Goal: Task Accomplishment & Management: Manage account settings

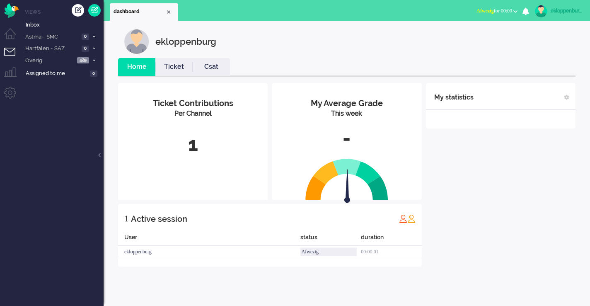
click at [265, 49] on div "ekloppenburg" at bounding box center [352, 41] width 457 height 25
click at [51, 35] on span "Astma - SMC" at bounding box center [51, 37] width 55 height 8
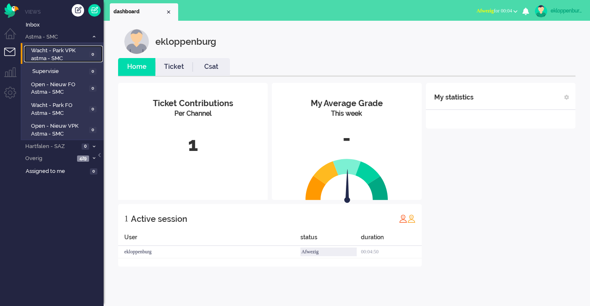
click at [55, 58] on span "Wacht - Park VPK astma - SMC" at bounding box center [58, 54] width 55 height 15
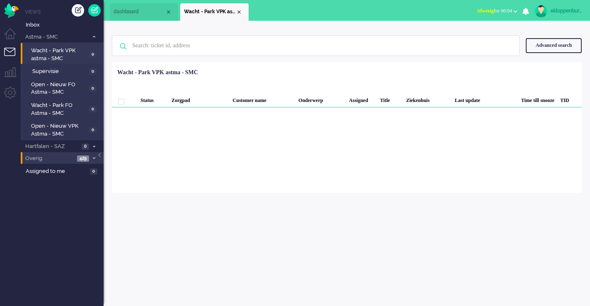
click at [64, 155] on span "Overig" at bounding box center [49, 158] width 51 height 8
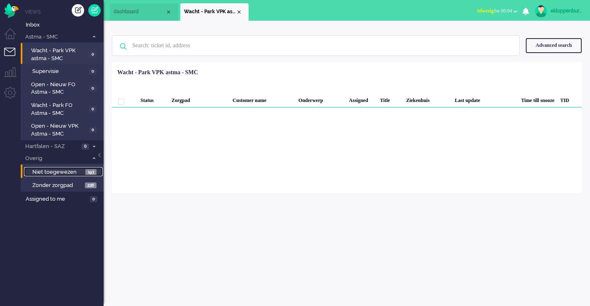
click at [65, 173] on span "Niet toegewezen" at bounding box center [57, 172] width 51 height 8
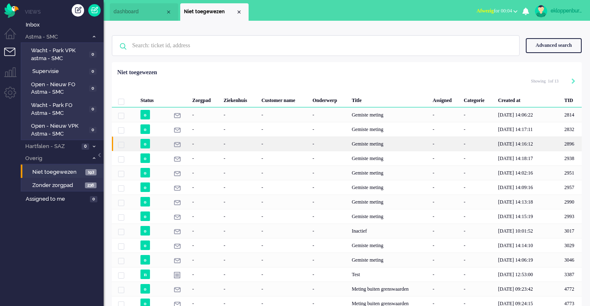
click at [262, 139] on div "-" at bounding box center [283, 143] width 51 height 14
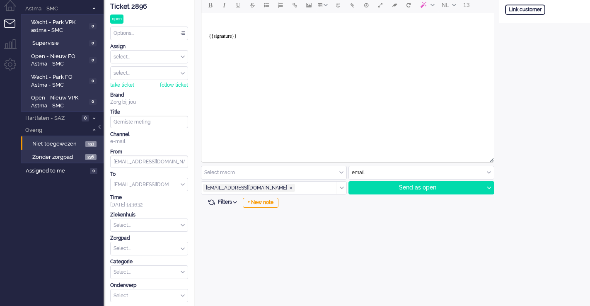
scroll to position [55, 0]
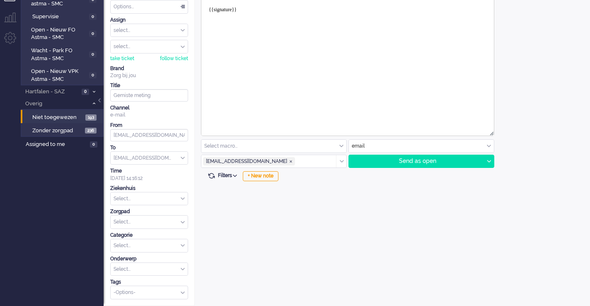
click at [239, 178] on span "Filters" at bounding box center [229, 175] width 22 height 6
click at [294, 211] on div "NL 13 Select macro... Beleid na supervisie Coaching - vergeten meting Contact g…" at bounding box center [347, 137] width 304 height 335
click at [235, 177] on icon at bounding box center [235, 175] width 4 height 2
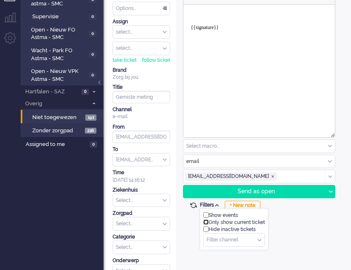
click at [205, 224] on input "checkbox" at bounding box center [205, 221] width 5 height 5
checkbox input "true"
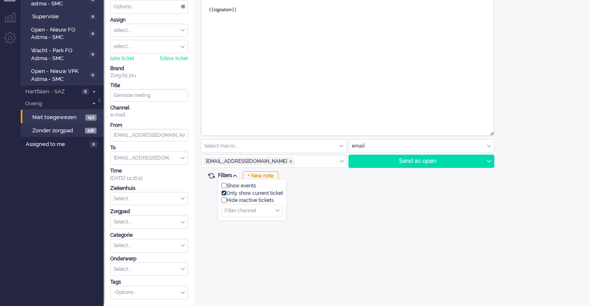
scroll to position [0, 0]
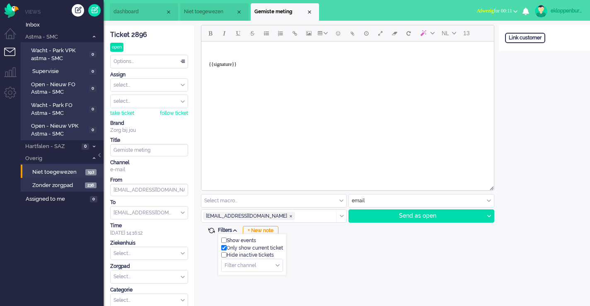
click at [563, 8] on div "ekloppenburg" at bounding box center [565, 11] width 31 height 8
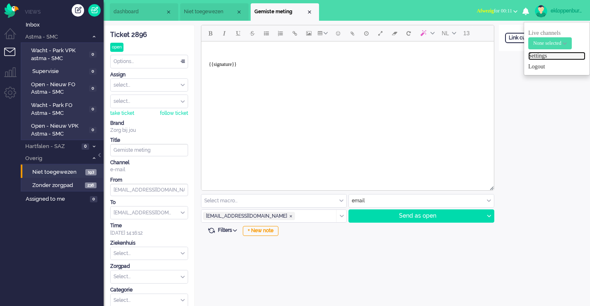
click at [559, 60] on link "Settings" at bounding box center [556, 56] width 57 height 8
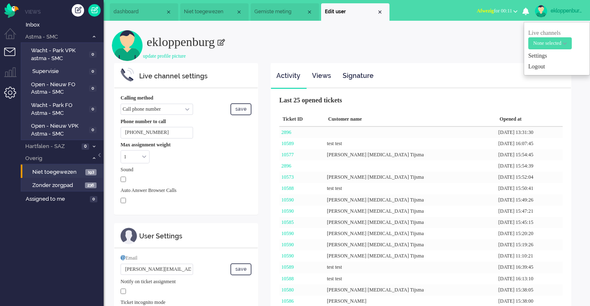
click at [5, 90] on li "Admin menu" at bounding box center [13, 96] width 19 height 19
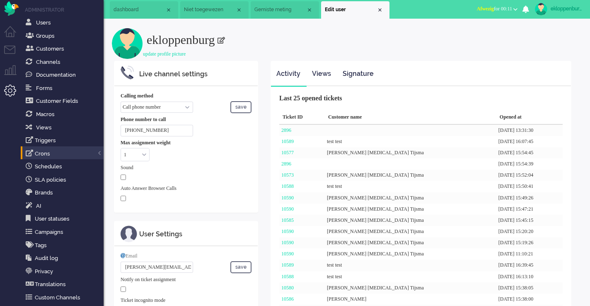
scroll to position [2, 0]
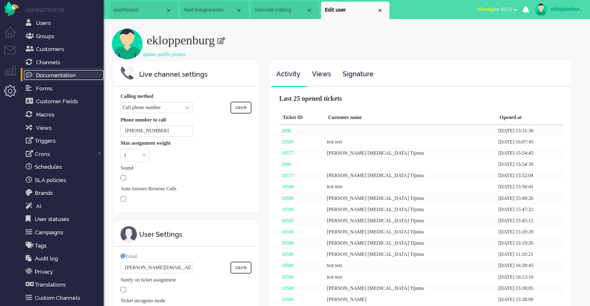
click at [70, 75] on span "Documentation" at bounding box center [56, 75] width 40 height 6
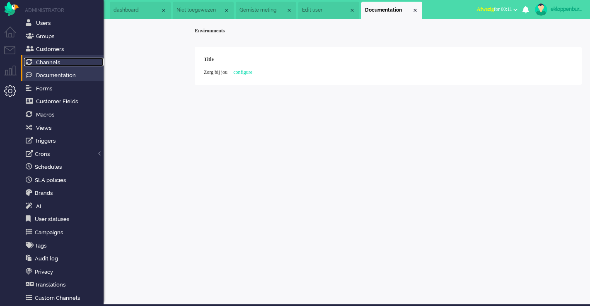
click at [66, 60] on link "Channels" at bounding box center [63, 62] width 79 height 9
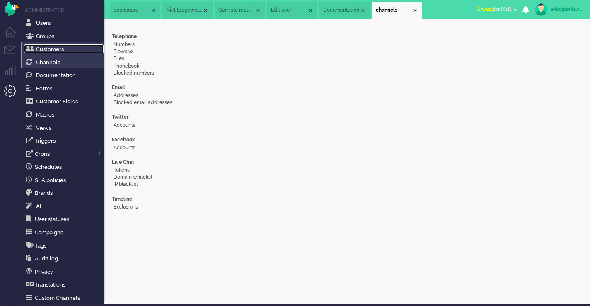
click at [68, 51] on link "Customers" at bounding box center [63, 48] width 79 height 9
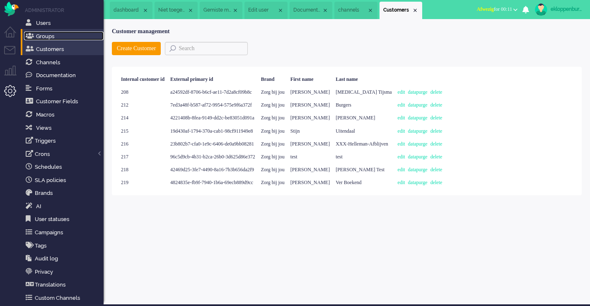
click at [64, 36] on link "Groups" at bounding box center [63, 35] width 79 height 9
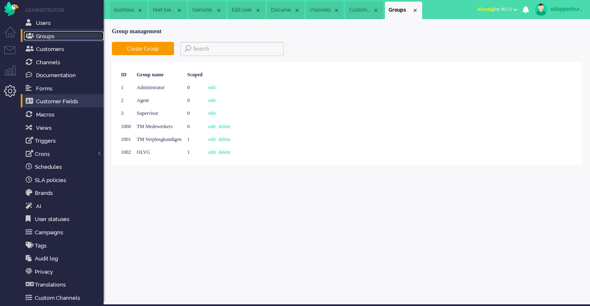
scroll to position [12, 0]
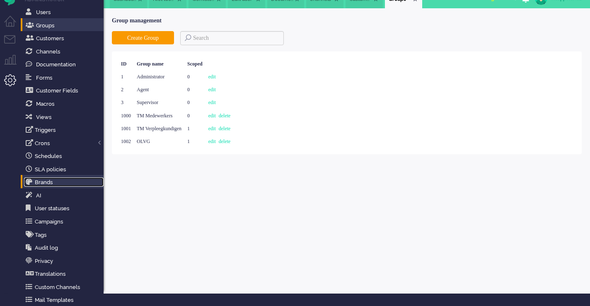
click at [68, 183] on link "Brands" at bounding box center [63, 181] width 79 height 9
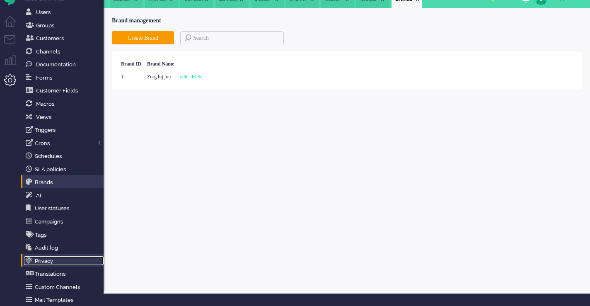
click at [61, 260] on link "Privacy" at bounding box center [63, 260] width 79 height 9
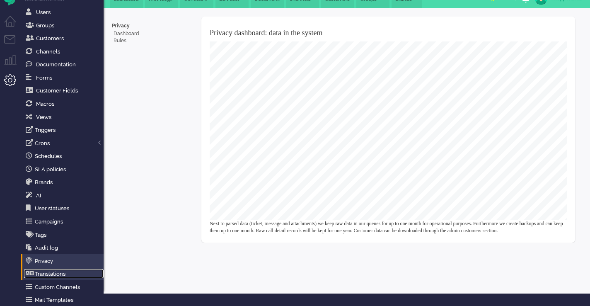
click at [60, 274] on link "Translations" at bounding box center [63, 273] width 79 height 9
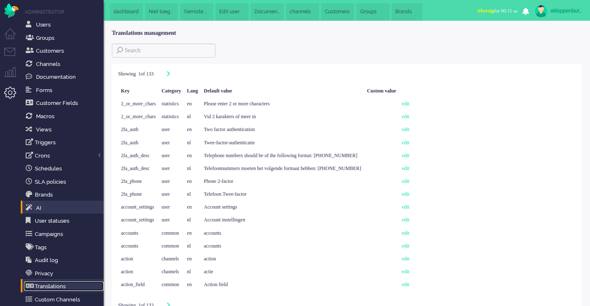
scroll to position [12, 0]
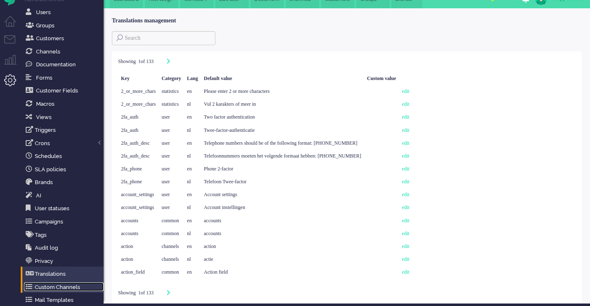
click at [75, 288] on link "Custom Channels" at bounding box center [63, 286] width 79 height 9
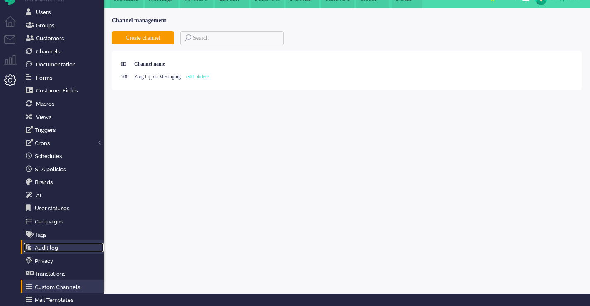
click at [66, 248] on link "Audit log" at bounding box center [63, 247] width 79 height 9
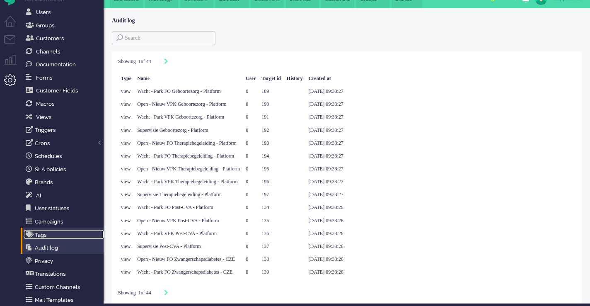
click at [66, 231] on link "Tags" at bounding box center [63, 234] width 79 height 9
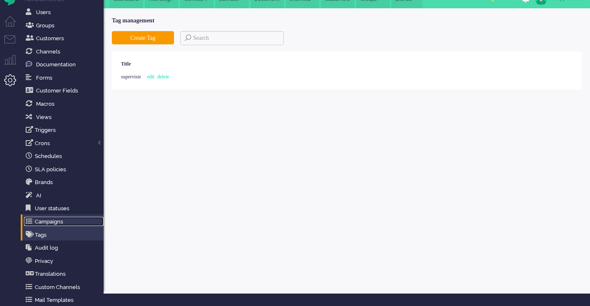
click at [69, 217] on link "Campaigns" at bounding box center [63, 221] width 79 height 9
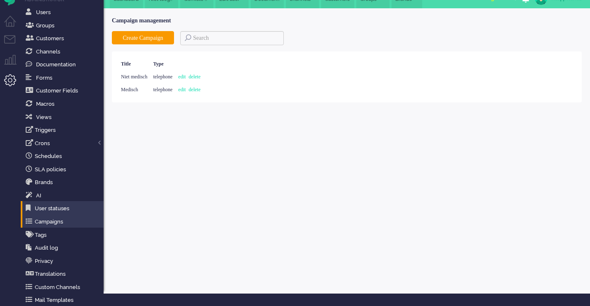
click at [69, 203] on li "User statuses" at bounding box center [62, 207] width 83 height 13
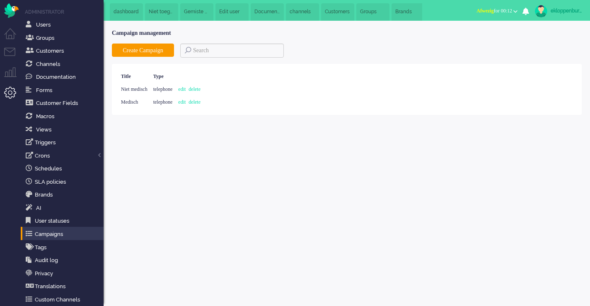
click at [546, 16] on link "ekloppenburg" at bounding box center [557, 11] width 48 height 12
click at [548, 56] on link "Settings" at bounding box center [556, 56] width 57 height 8
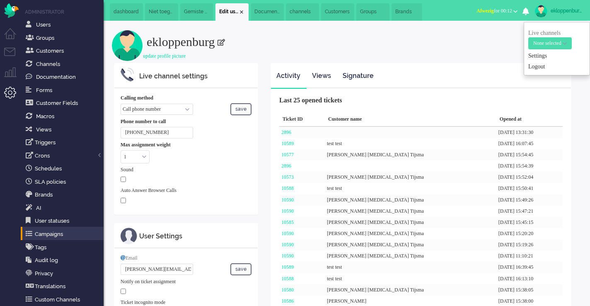
click at [242, 166] on div "Sound" at bounding box center [185, 169] width 131 height 7
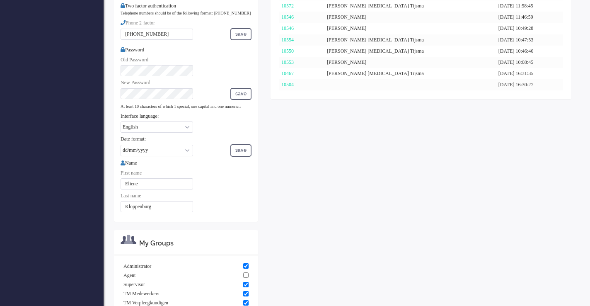
scroll to position [351, 0]
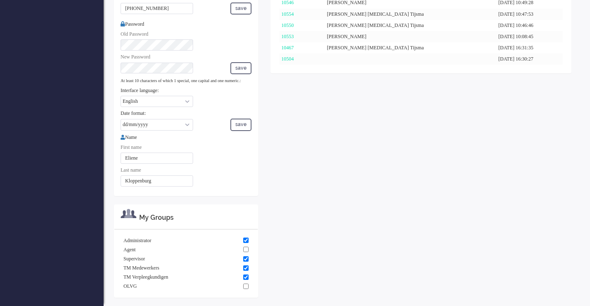
click at [176, 104] on select "English Nederlands" at bounding box center [156, 101] width 72 height 11
select select "nl"
click at [120, 99] on select "English Nederlands" at bounding box center [156, 101] width 72 height 11
click at [245, 128] on button "save" at bounding box center [240, 124] width 21 height 12
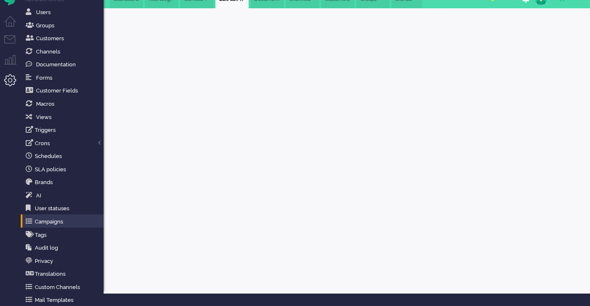
scroll to position [12, 0]
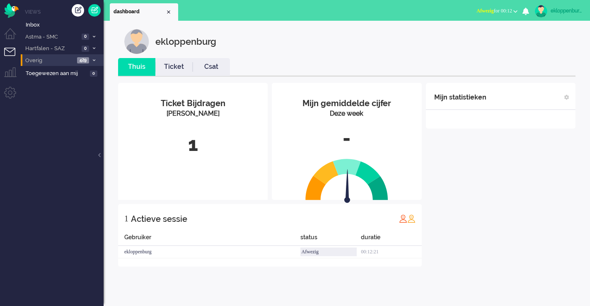
click at [58, 59] on span "Overig" at bounding box center [49, 61] width 51 height 8
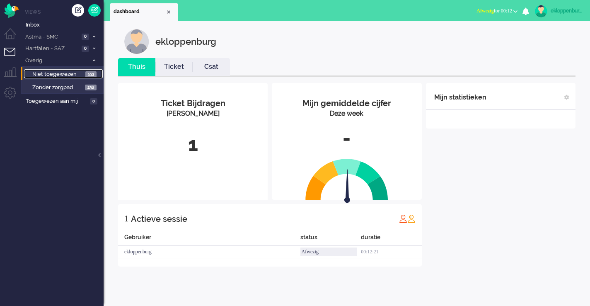
click at [60, 74] on span "Niet toegewezen" at bounding box center [57, 74] width 51 height 8
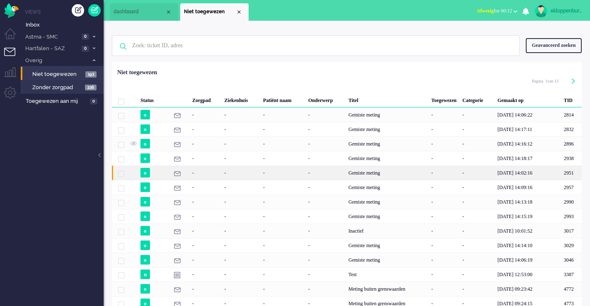
click at [234, 172] on div "-" at bounding box center [240, 172] width 39 height 14
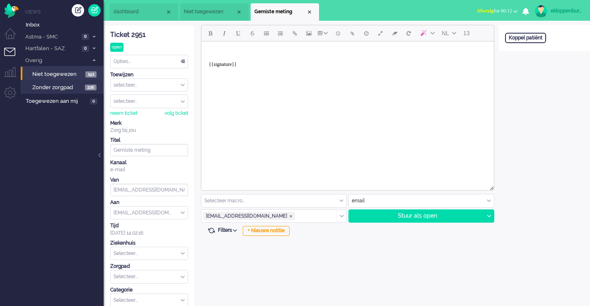
click at [226, 233] on span "Filters" at bounding box center [229, 230] width 22 height 6
click at [257, 272] on input "text" at bounding box center [252, 265] width 63 height 13
click at [318, 267] on div "NL 13 Selecteer macro... Beleid na supervisie Coaching - vergeten meting Contac…" at bounding box center [347, 192] width 304 height 335
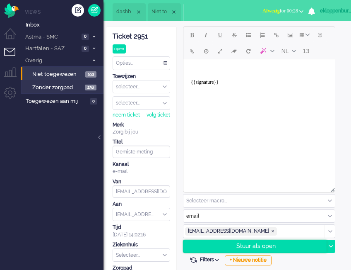
click at [44, 42] on li "Hartfalen - SAZ 0" at bounding box center [62, 48] width 83 height 12
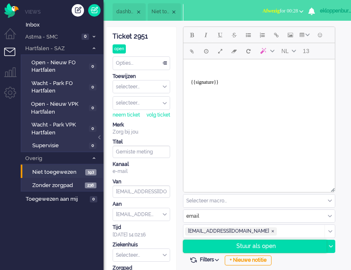
click at [47, 34] on span "Astma - SMC" at bounding box center [51, 37] width 55 height 8
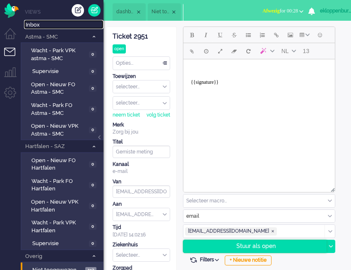
click at [46, 25] on span "Inbox" at bounding box center [65, 25] width 78 height 8
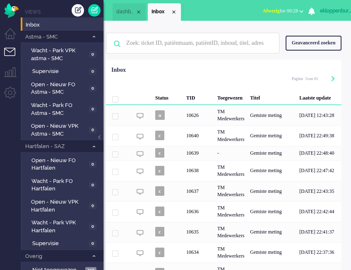
click at [236, 121] on div "TM Medewerkers" at bounding box center [230, 115] width 33 height 20
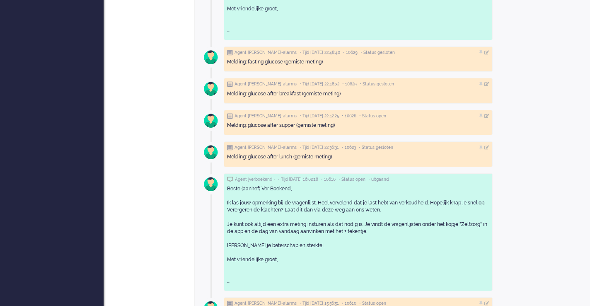
scroll to position [634, 0]
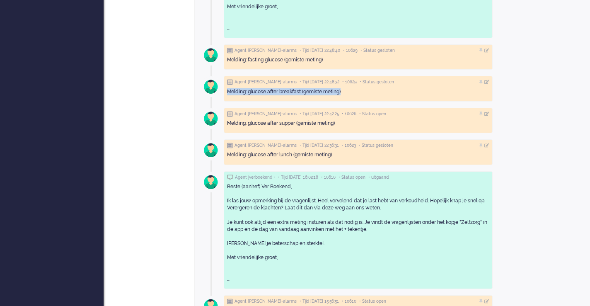
drag, startPoint x: 349, startPoint y: 90, endPoint x: 225, endPoint y: 92, distance: 124.2
click at [225, 108] on div "Agent Luscii-alarms • Tijd 09/08/2025 22:48:32 • 10629 • Status gesloten Meldin…" at bounding box center [358, 120] width 269 height 25
copy div "Melding: glucose after breakfast (gemiste meting)"
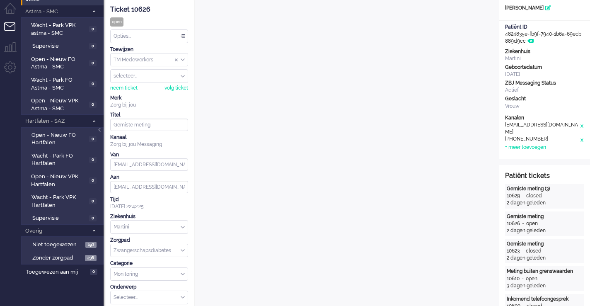
scroll to position [0, 0]
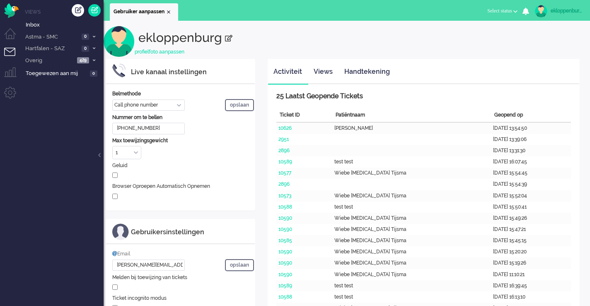
select select "nl"
click at [50, 18] on li "Inbox" at bounding box center [62, 23] width 83 height 13
click at [48, 21] on span "Inbox" at bounding box center [65, 25] width 78 height 8
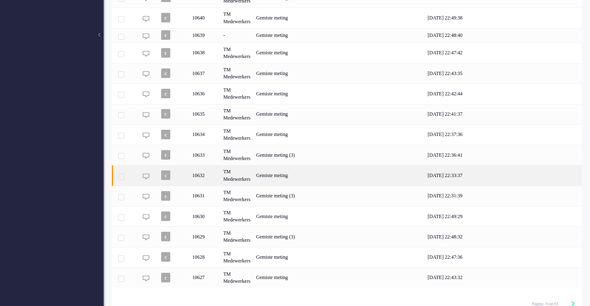
scroll to position [131, 0]
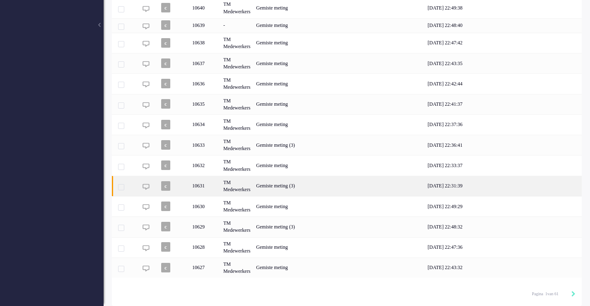
click at [320, 185] on div "Gemiste meting (3)" at bounding box center [338, 186] width 171 height 20
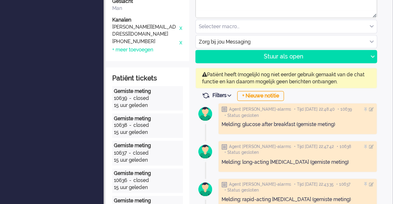
scroll to position [467, 0]
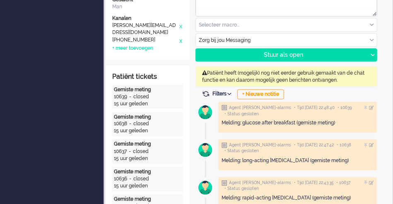
click at [204, 111] on img at bounding box center [205, 112] width 21 height 21
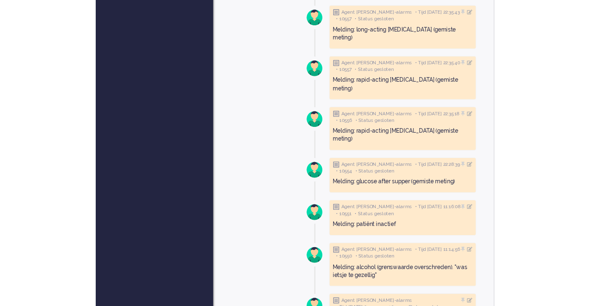
scroll to position [2778, 0]
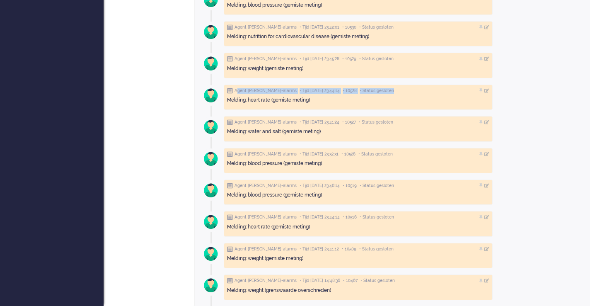
drag, startPoint x: 236, startPoint y: 91, endPoint x: 377, endPoint y: 86, distance: 140.4
click at [377, 116] on div "Agent [PERSON_NAME]-alarms • Tijd [DATE] 23:44:14 • 10528 • Status gesloten Mel…" at bounding box center [358, 128] width 269 height 25
drag, startPoint x: 383, startPoint y: 90, endPoint x: 299, endPoint y: 91, distance: 84.9
click at [299, 91] on div "Agent [PERSON_NAME]-alarms • Tijd [DATE] 23:44:14 • 10528 • Status gesloten" at bounding box center [358, 91] width 262 height 6
click at [299, 91] on span "• Tijd [DATE] 23:44:14" at bounding box center [319, 91] width 40 height 6
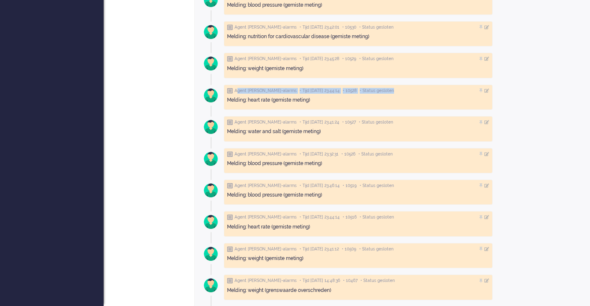
drag, startPoint x: 236, startPoint y: 90, endPoint x: 378, endPoint y: 90, distance: 141.6
click at [378, 90] on div "Agent [PERSON_NAME]-alarms • Tijd [DATE] 23:44:14 • 10528 • Status gesloten" at bounding box center [358, 91] width 262 height 6
copy div "Agent [PERSON_NAME]-alarms • Tijd [DATE] 23:44:14 • 10528 • Status gesloten"
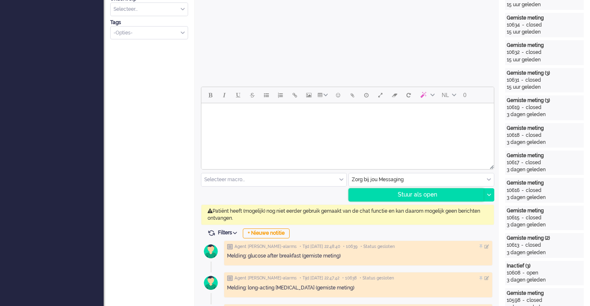
scroll to position [314, 0]
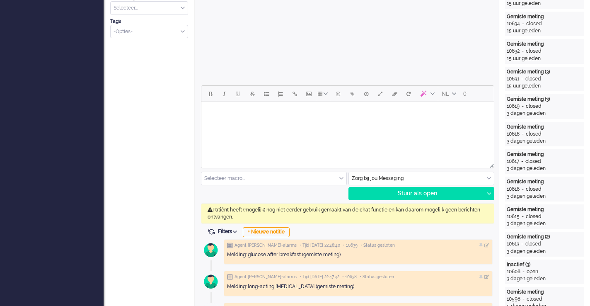
click at [326, 123] on html at bounding box center [347, 112] width 292 height 21
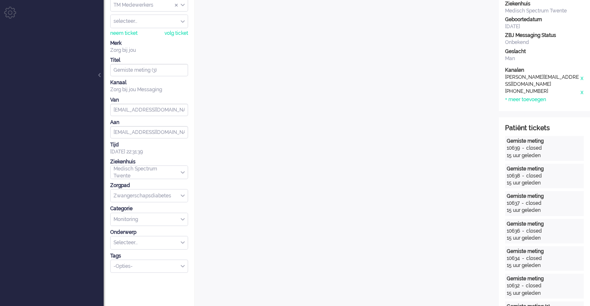
scroll to position [0, 0]
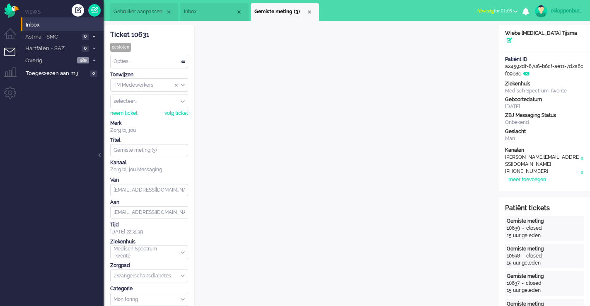
click at [204, 15] on li "Inbox" at bounding box center [214, 11] width 68 height 17
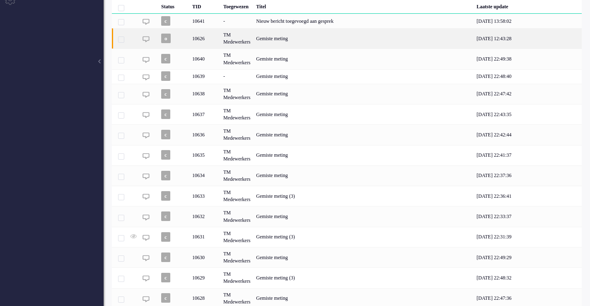
scroll to position [125, 0]
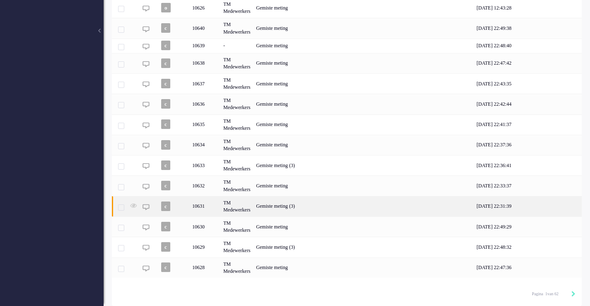
click at [295, 207] on div "Gemiste meting (3)" at bounding box center [363, 206] width 220 height 20
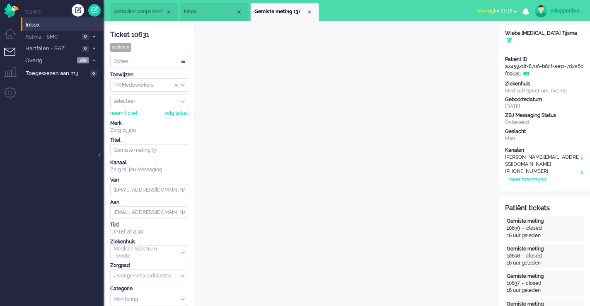
click at [180, 101] on div "selecteer..." at bounding box center [149, 101] width 77 height 13
